Goal: Information Seeking & Learning: Learn about a topic

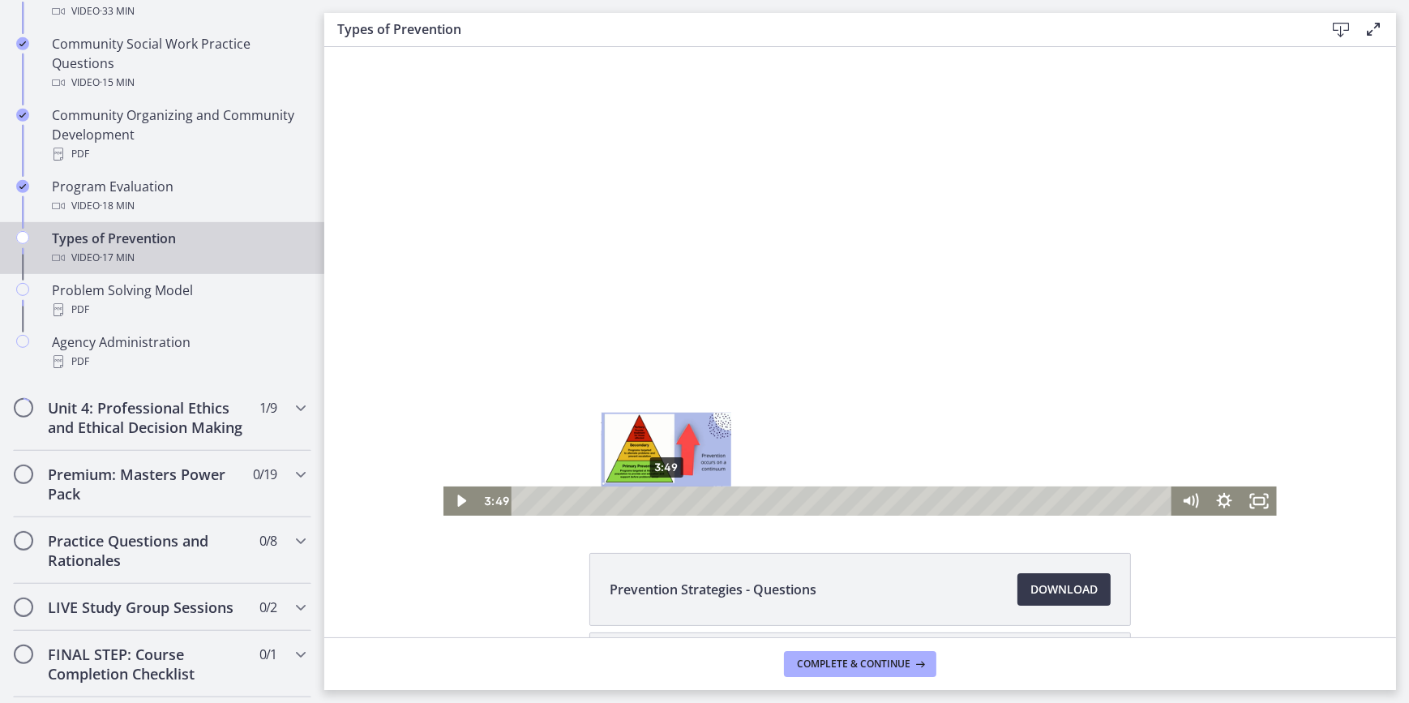
click at [660, 503] on div "3:49" at bounding box center [844, 500] width 640 height 29
click at [680, 379] on div at bounding box center [859, 281] width 833 height 469
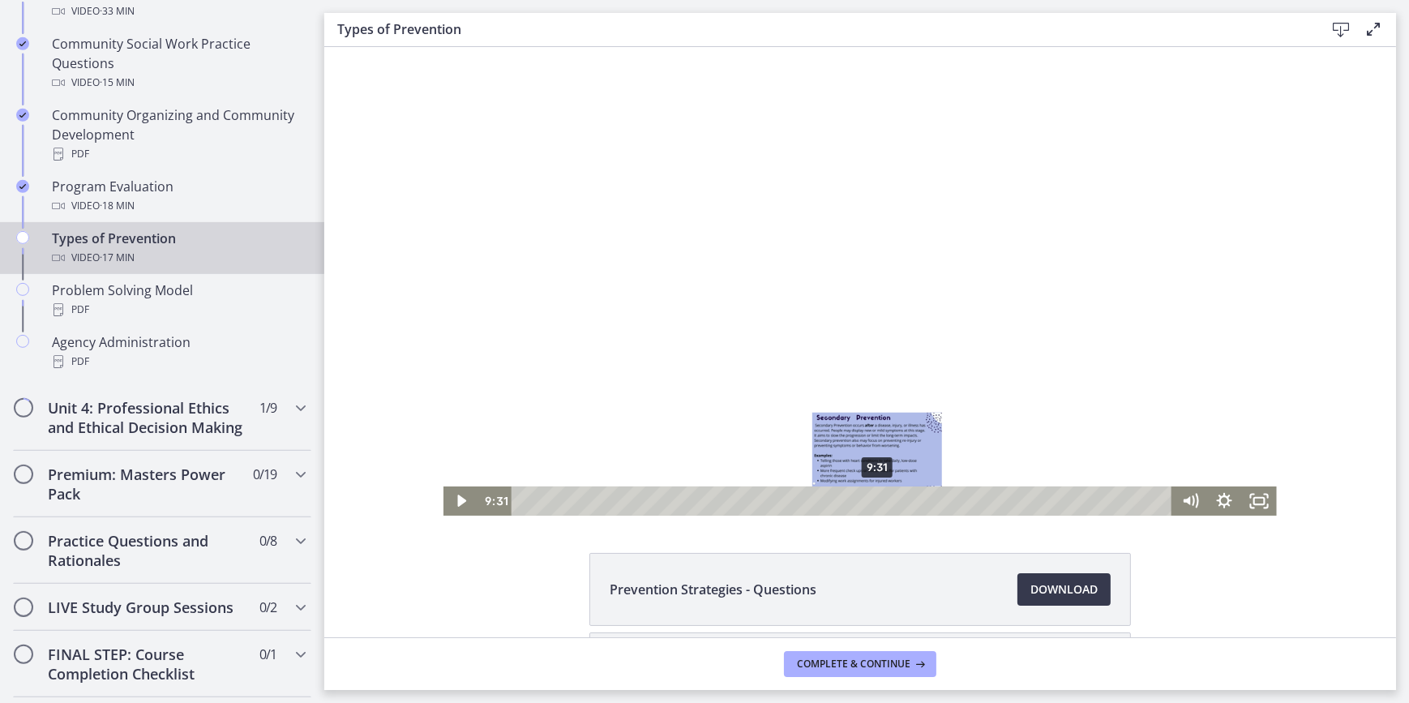
click at [872, 499] on div "9:31" at bounding box center [844, 500] width 640 height 29
click at [915, 495] on div "10:41" at bounding box center [844, 500] width 640 height 29
click at [452, 508] on icon "Play Video" at bounding box center [461, 500] width 35 height 29
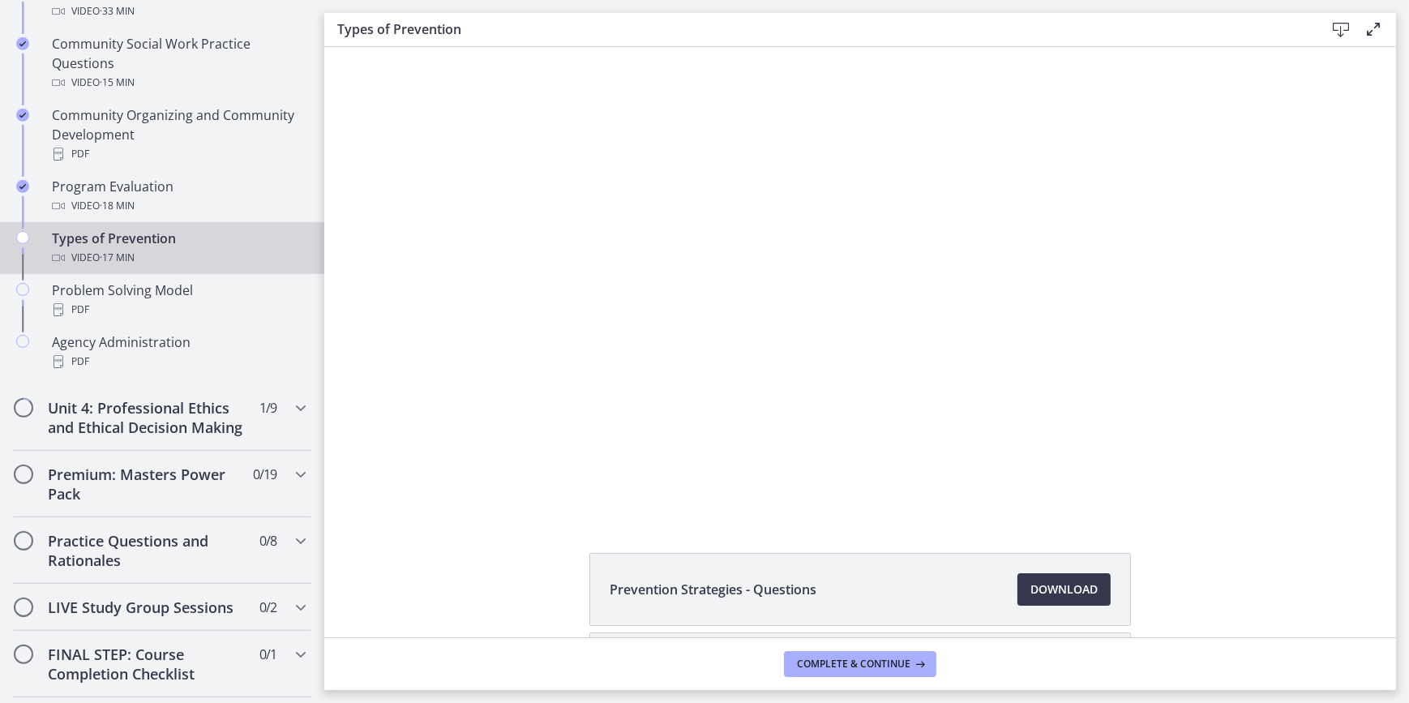
click at [396, 446] on div "Click for sound @keyframes VOLUME_SMALL_WAVE_FLASH { 0% { opacity: 0; } 33% { o…" at bounding box center [859, 281] width 1072 height 469
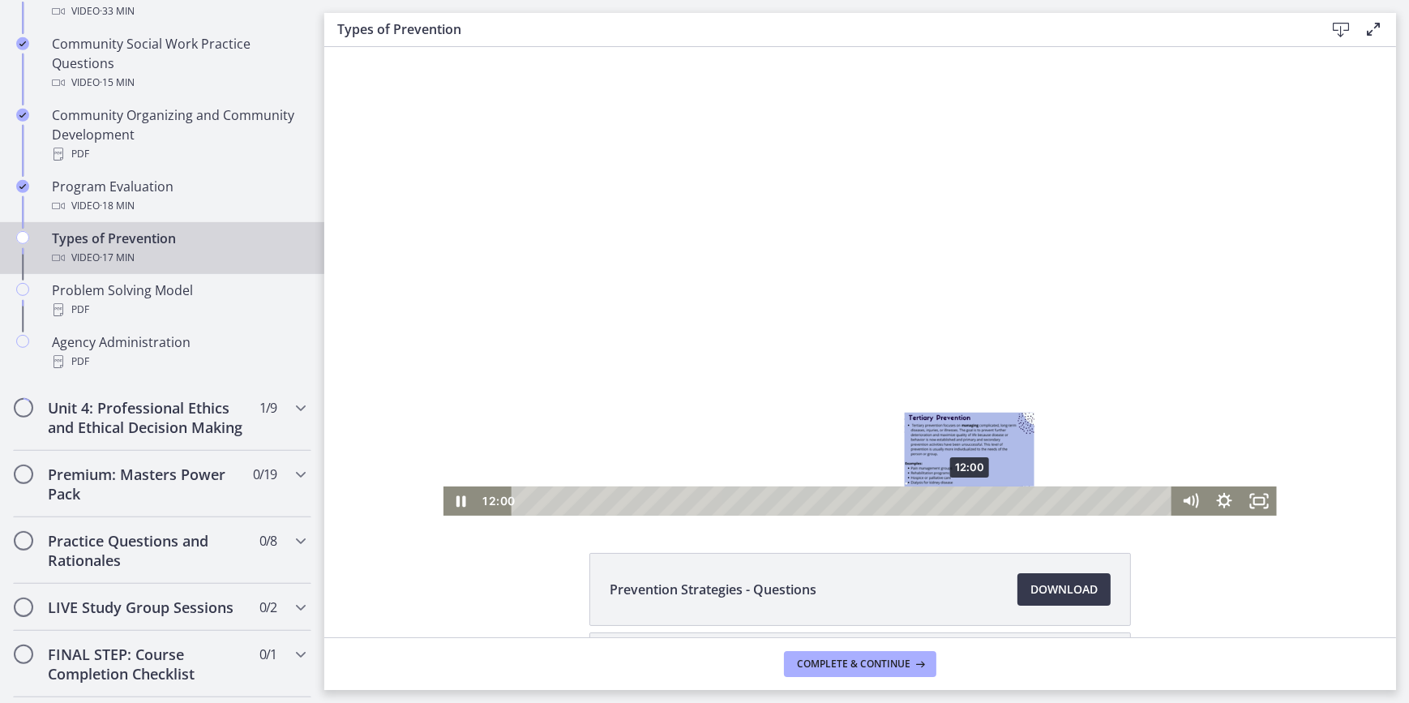
click at [964, 496] on div "12:00" at bounding box center [844, 500] width 640 height 29
click at [954, 498] on div "11:44" at bounding box center [844, 500] width 640 height 29
click at [939, 503] on div "11:19" at bounding box center [844, 500] width 640 height 29
click at [934, 502] on div "11:12" at bounding box center [844, 500] width 640 height 29
click at [771, 422] on div at bounding box center [859, 281] width 833 height 469
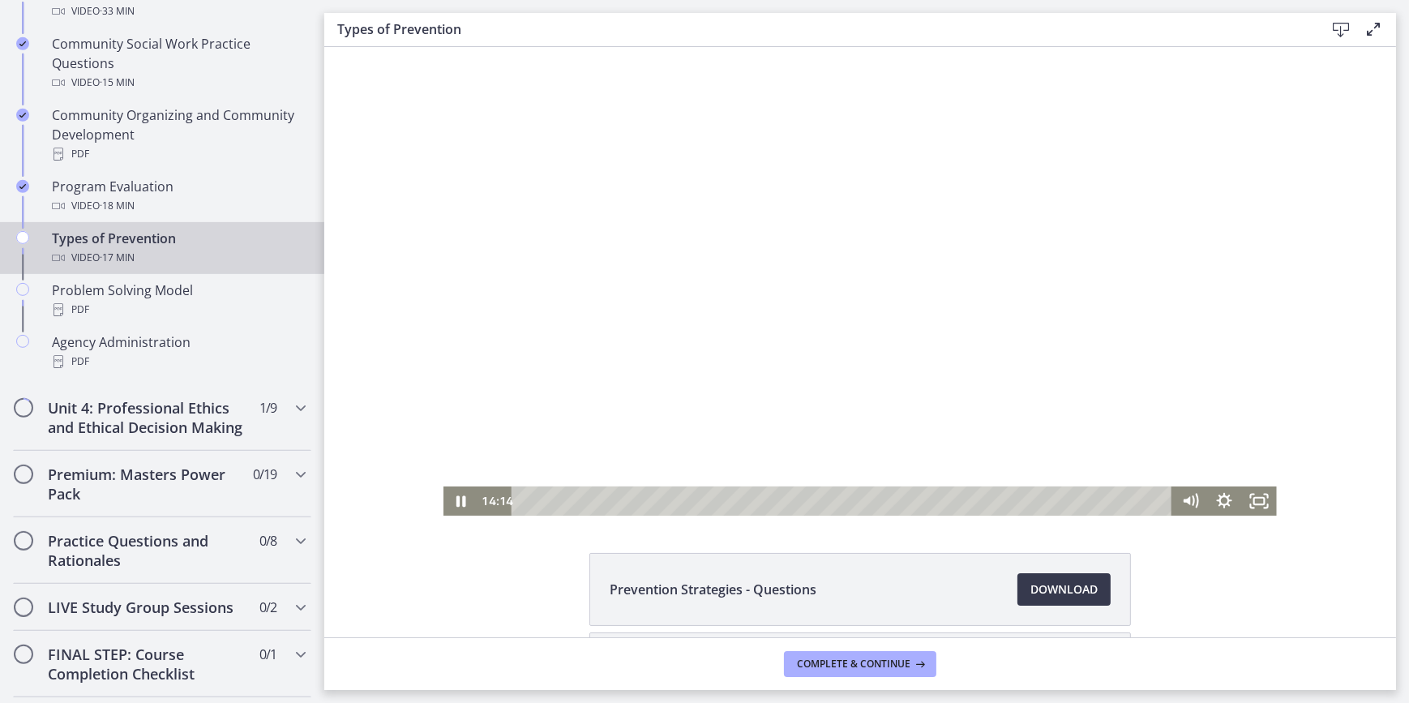
click at [786, 281] on div at bounding box center [859, 281] width 833 height 469
click at [697, 279] on div at bounding box center [859, 281] width 833 height 469
click at [651, 234] on div at bounding box center [859, 281] width 833 height 469
click at [652, 227] on div at bounding box center [859, 281] width 833 height 469
click at [459, 499] on icon "Play Video" at bounding box center [461, 501] width 11 height 15
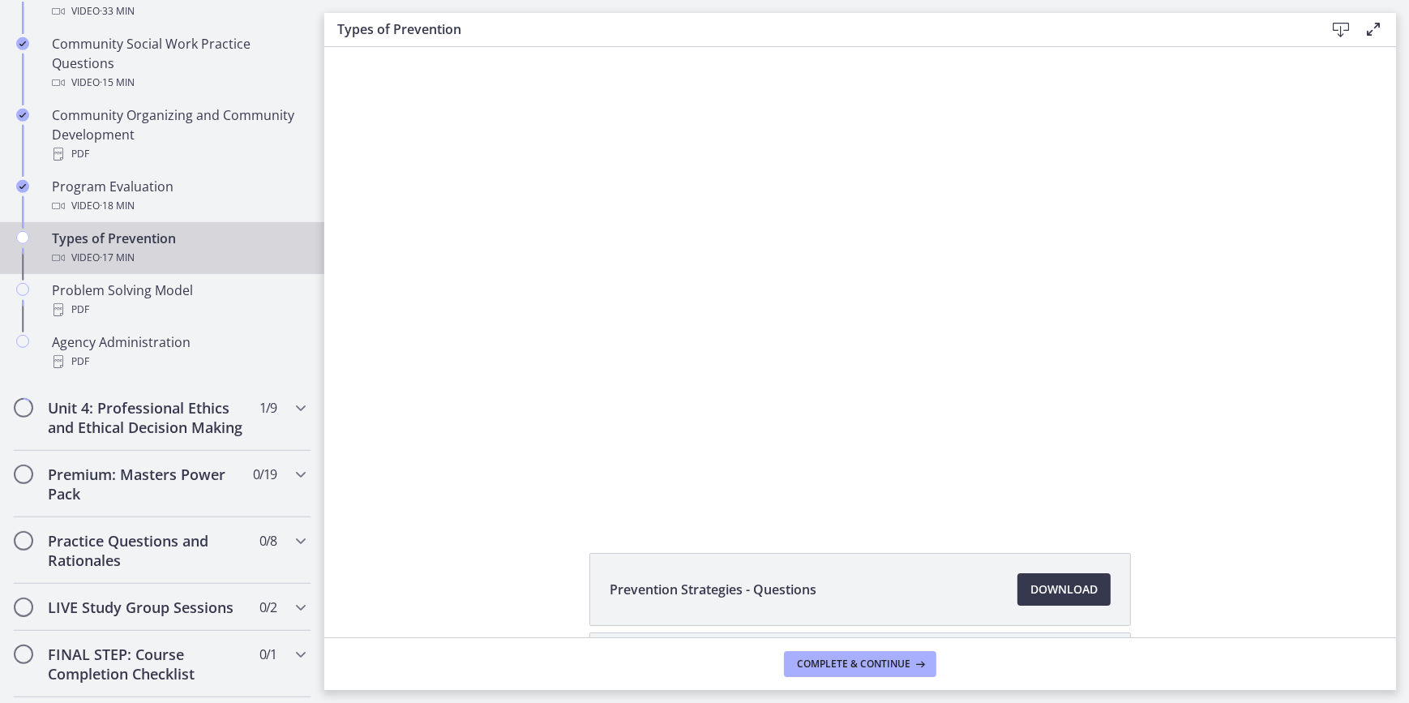
click at [369, 446] on div "Click for sound @keyframes VOLUME_SMALL_WAVE_FLASH { 0% { opacity: 0; } 33% { o…" at bounding box center [859, 281] width 1072 height 469
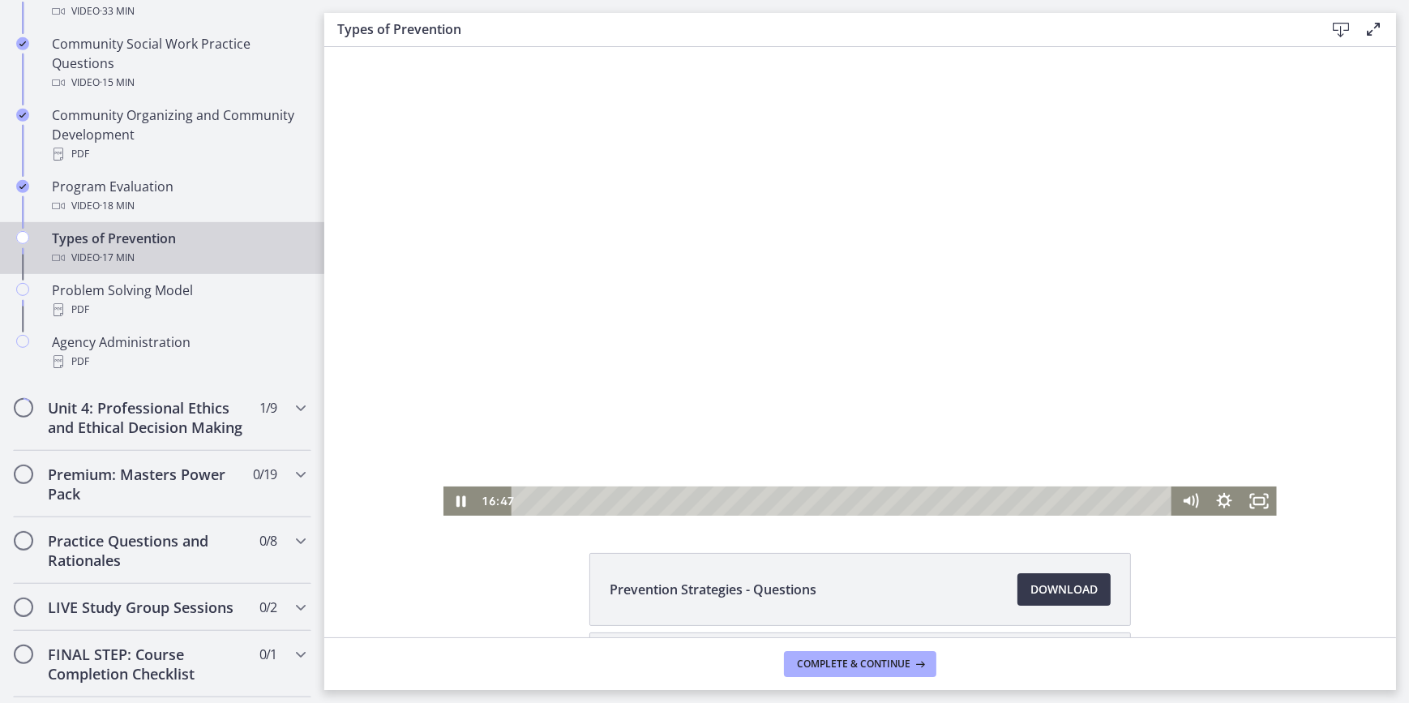
click at [723, 293] on div at bounding box center [859, 281] width 833 height 469
click at [1125, 503] on div "16:21" at bounding box center [844, 500] width 640 height 29
click at [688, 394] on div at bounding box center [859, 281] width 833 height 469
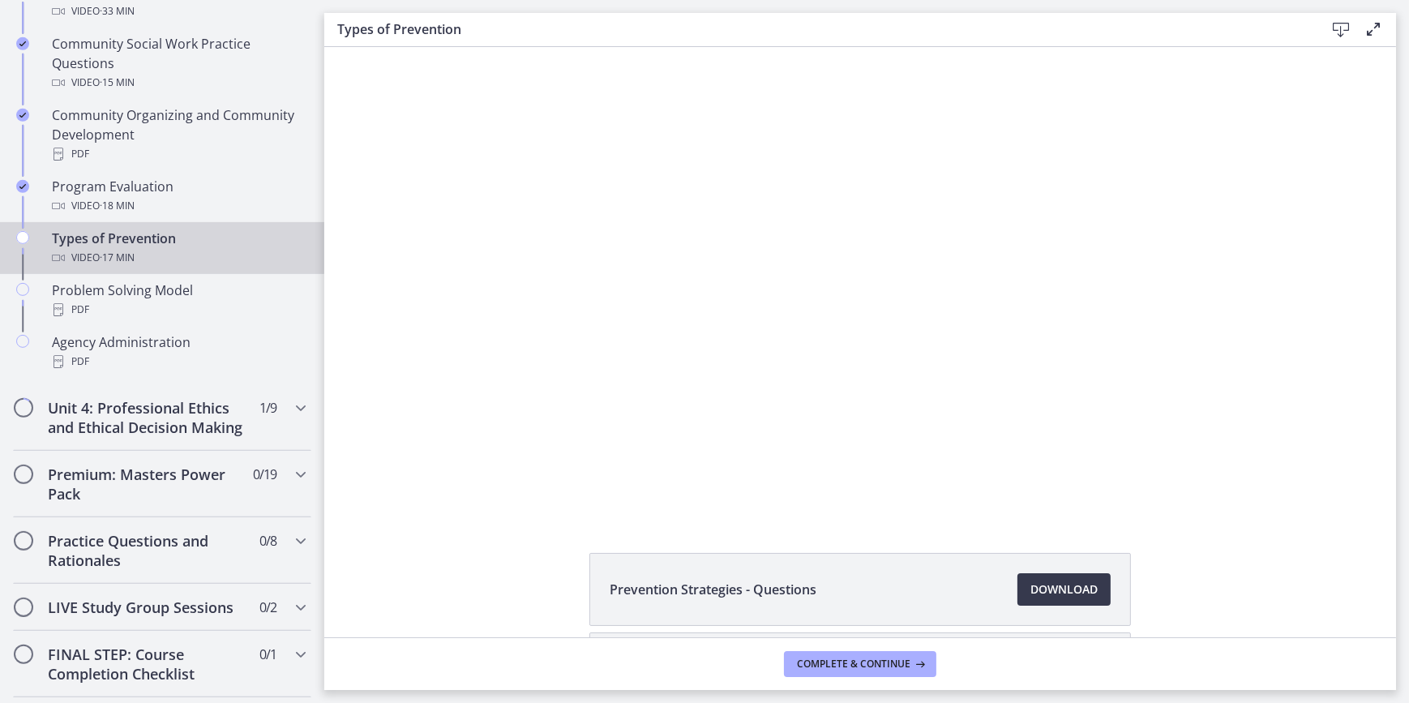
click at [443, 47] on button "Pause: cbe60hpt4o1cl02sih20.mp4" at bounding box center [443, 47] width 1 height 1
click at [688, 394] on div at bounding box center [859, 281] width 833 height 469
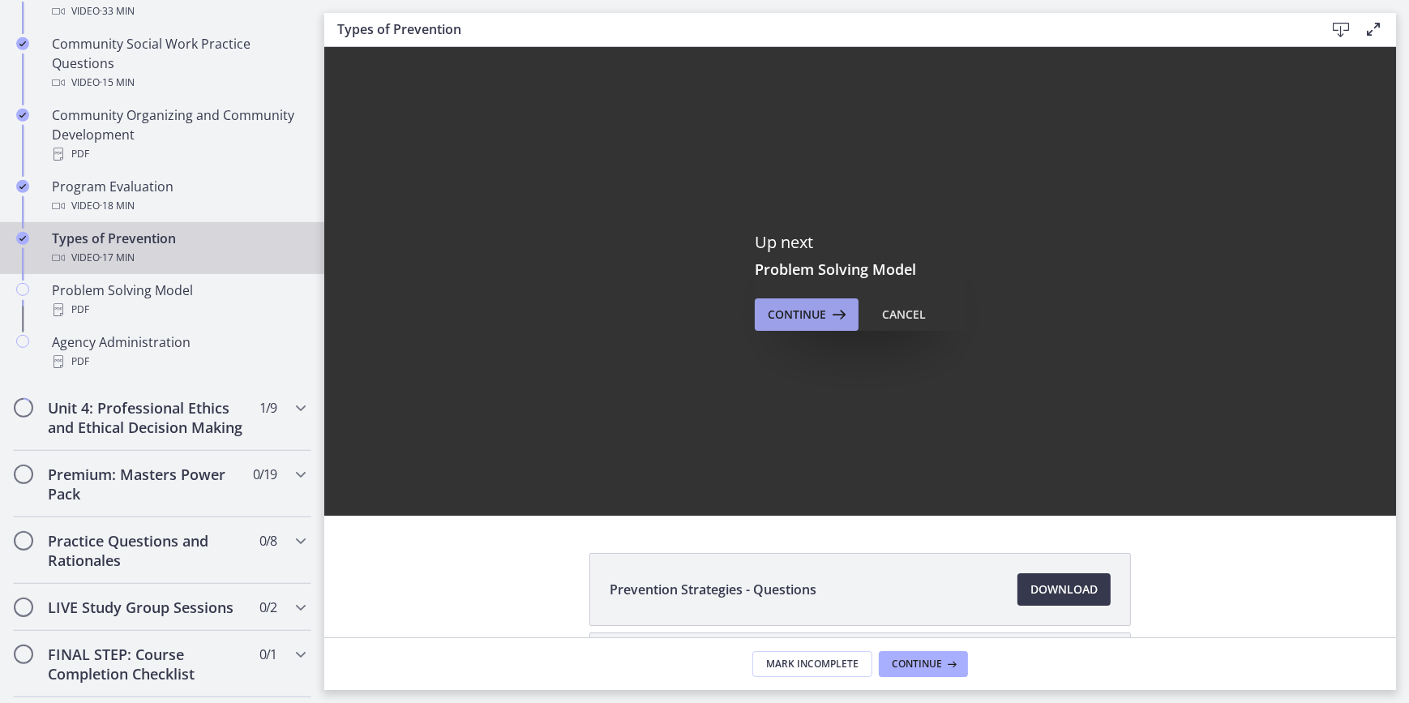
click at [778, 320] on span "Continue" at bounding box center [797, 314] width 58 height 19
